Goal: Task Accomplishment & Management: Manage account settings

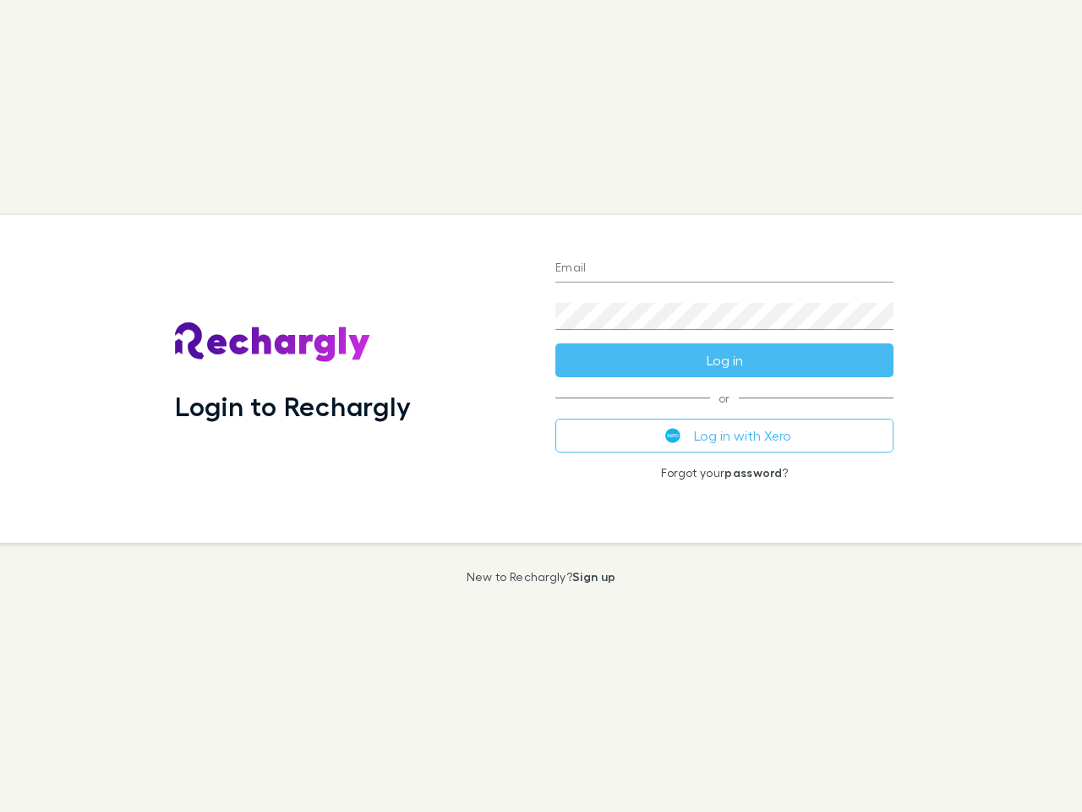
click at [541, 406] on div "Login to Rechargly" at bounding box center [351, 379] width 380 height 328
click at [724, 269] on input "Email" at bounding box center [724, 268] width 338 height 27
click at [724, 360] on button "Log in" at bounding box center [724, 360] width 338 height 34
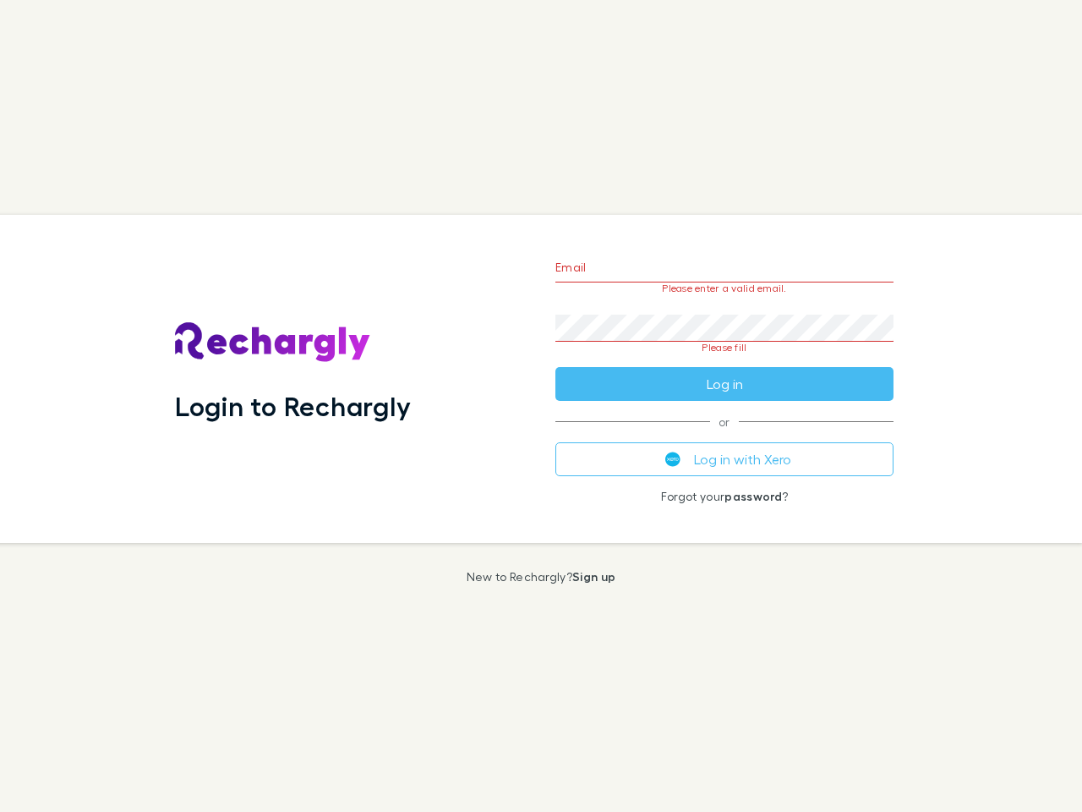
click at [724, 435] on div "Email Please enter a valid email. Password Please fill Log in or Log in with Xe…" at bounding box center [724, 379] width 365 height 328
